Goal: Transaction & Acquisition: Book appointment/travel/reservation

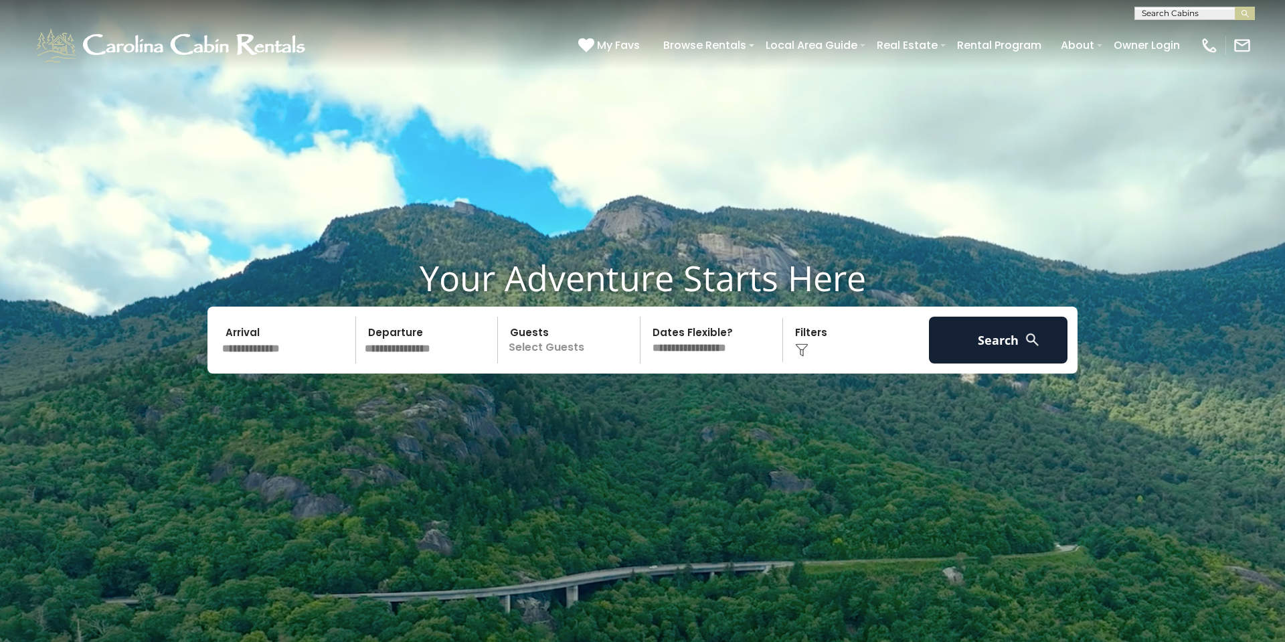
click at [1212, 13] on input "text" at bounding box center [1193, 15] width 117 height 13
type input "******"
click at [1171, 30] on em "Hidden" at bounding box center [1158, 31] width 33 height 12
click at [1235, 7] on button "submit" at bounding box center [1245, 13] width 20 height 13
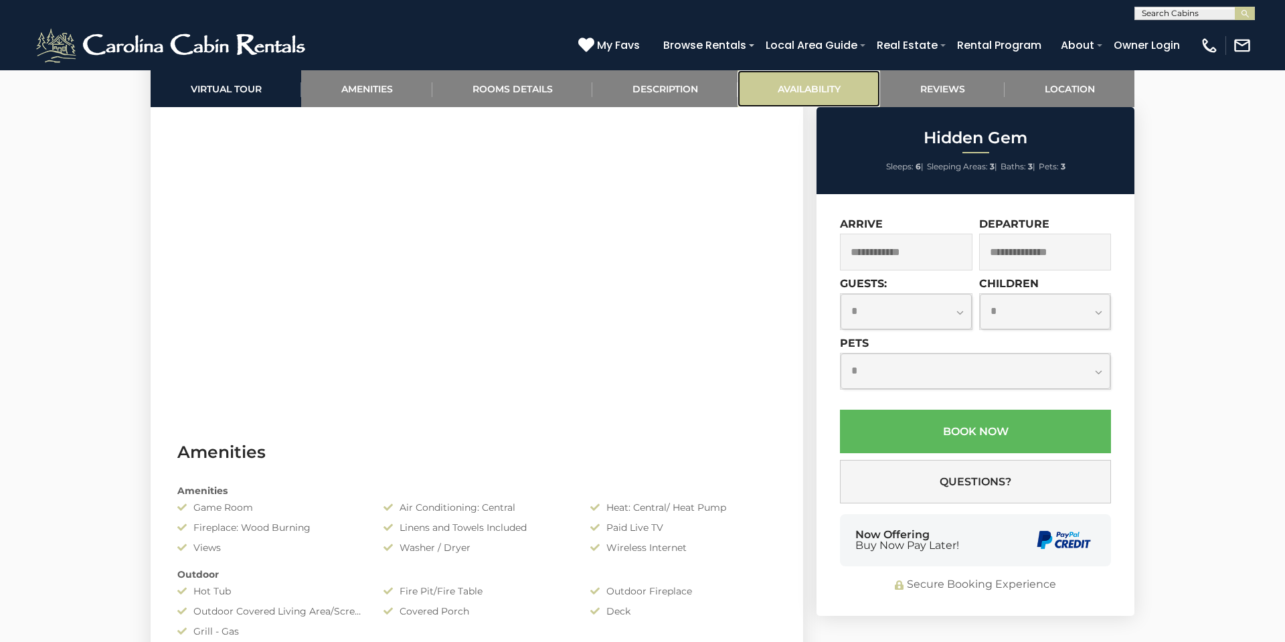
click at [785, 90] on link "Availability" at bounding box center [809, 88] width 143 height 37
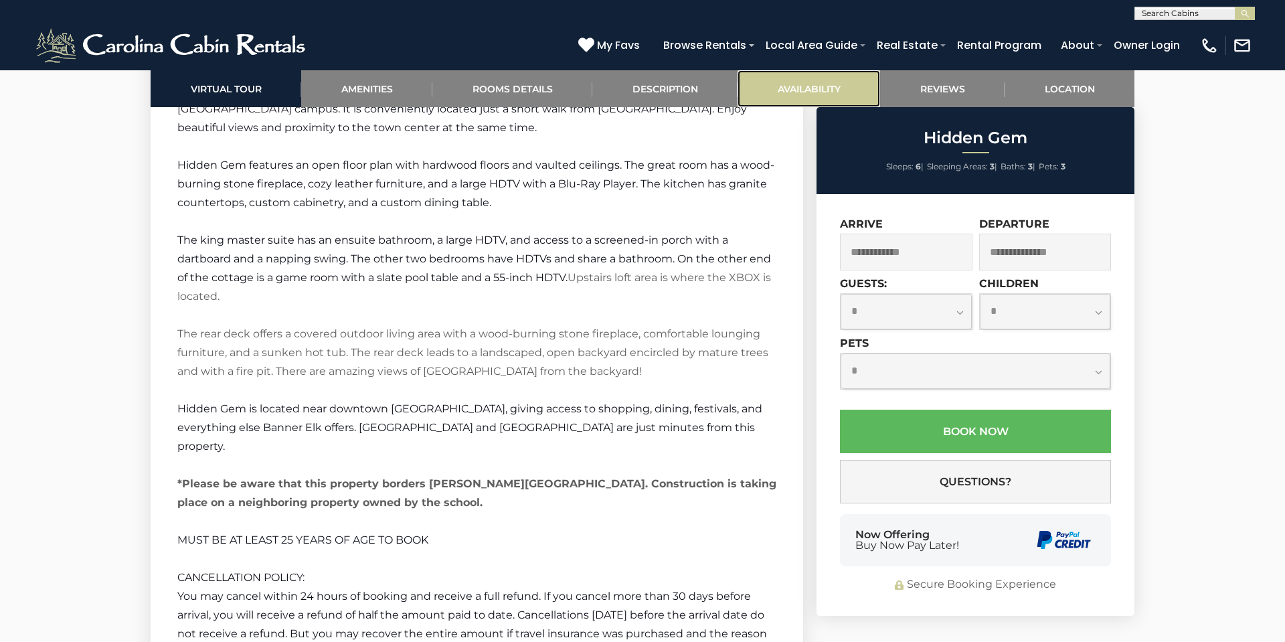
scroll to position [2562, 0]
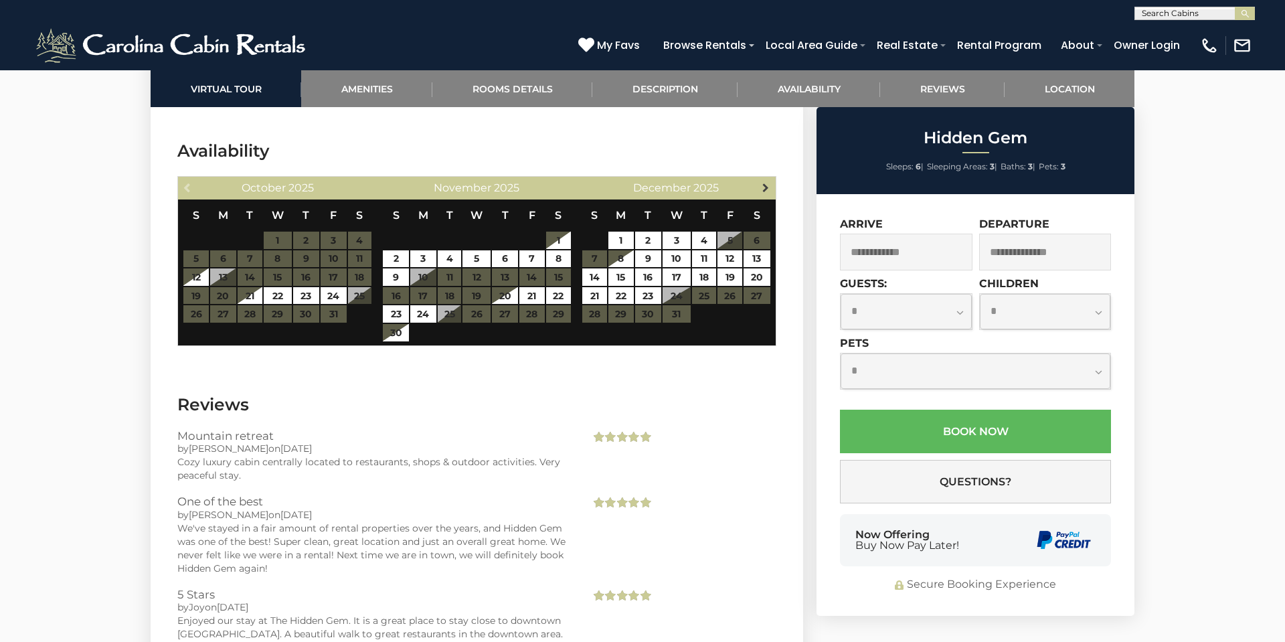
click at [763, 182] on span "Next" at bounding box center [765, 187] width 11 height 11
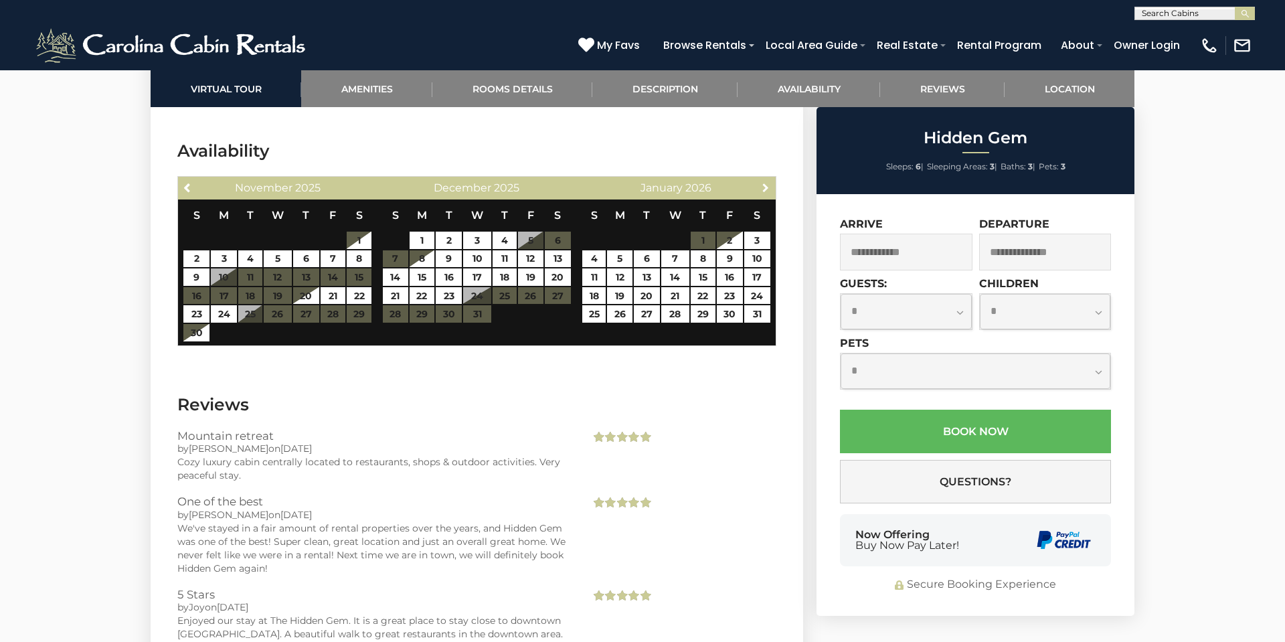
click at [763, 182] on span "Next" at bounding box center [765, 187] width 11 height 11
